Goal: Task Accomplishment & Management: Use online tool/utility

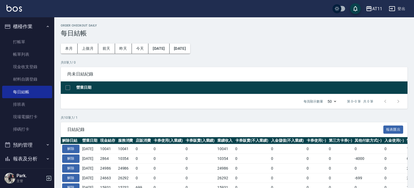
scroll to position [85, 0]
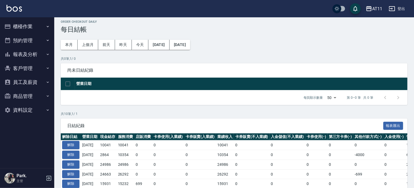
scroll to position [3, 0]
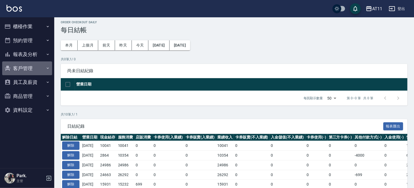
click at [24, 67] on button "客戶管理" at bounding box center [27, 69] width 50 height 14
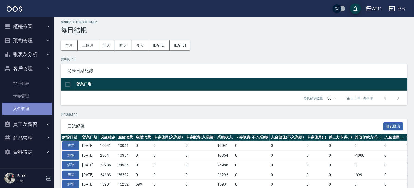
click at [24, 109] on link "入金管理" at bounding box center [27, 109] width 50 height 12
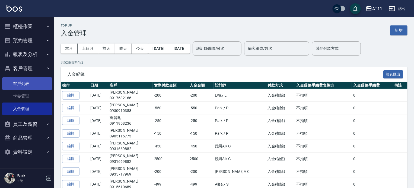
click at [34, 85] on link "客戶列表" at bounding box center [27, 84] width 50 height 12
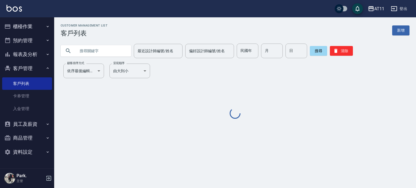
click at [87, 51] on input "text" at bounding box center [101, 51] width 51 height 15
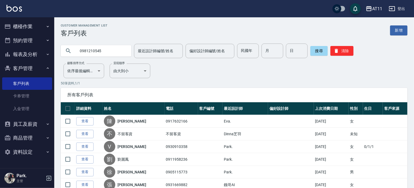
type input "0981210545"
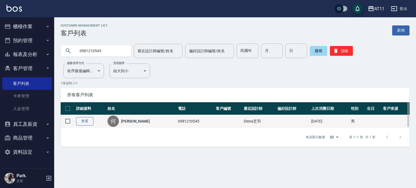
click at [82, 124] on link "查看" at bounding box center [84, 121] width 17 height 8
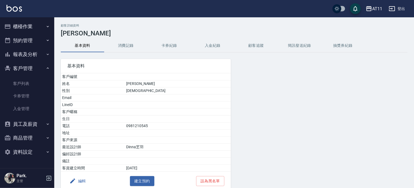
click at [218, 42] on button "入金紀錄" at bounding box center [212, 45] width 43 height 13
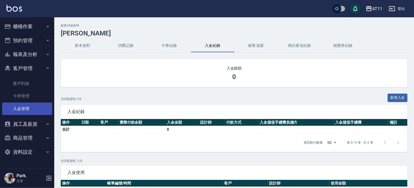
click at [29, 108] on link "入金管理" at bounding box center [27, 109] width 50 height 12
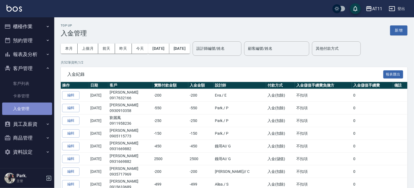
click at [29, 108] on link "入金管理" at bounding box center [27, 109] width 50 height 12
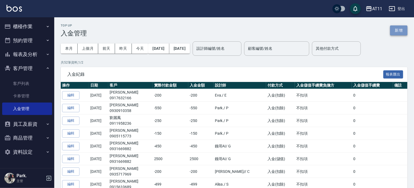
click at [396, 30] on button "新增" at bounding box center [398, 30] width 17 height 10
